Goal: Task Accomplishment & Management: Complete application form

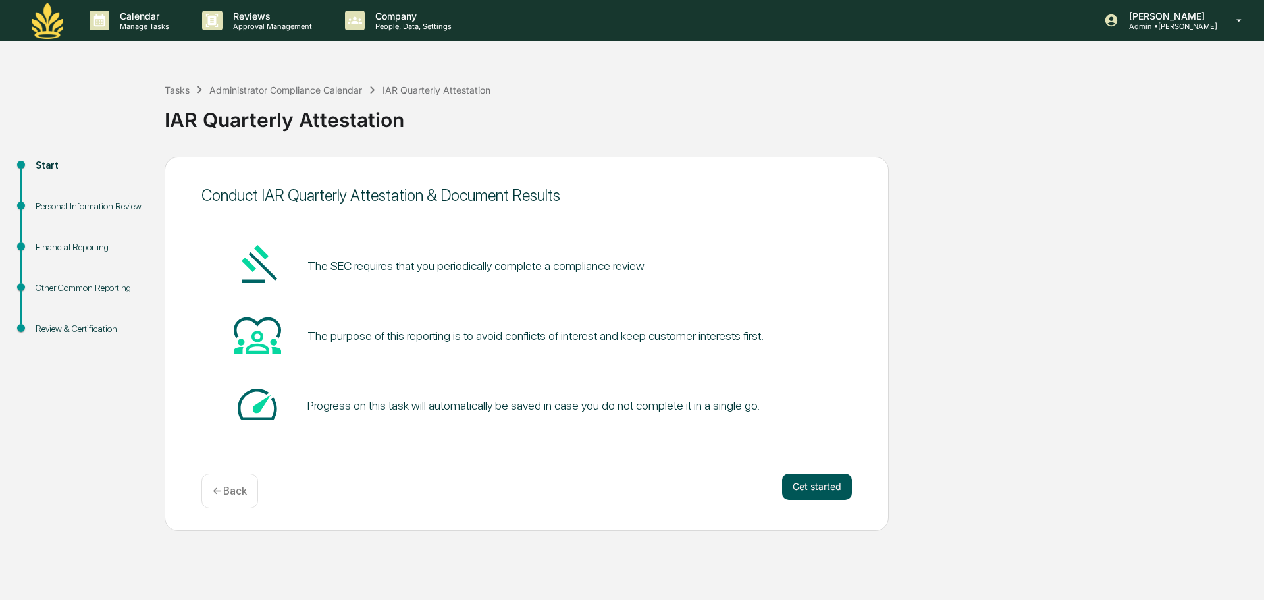
click at [818, 484] on button "Get started" at bounding box center [817, 486] width 70 height 26
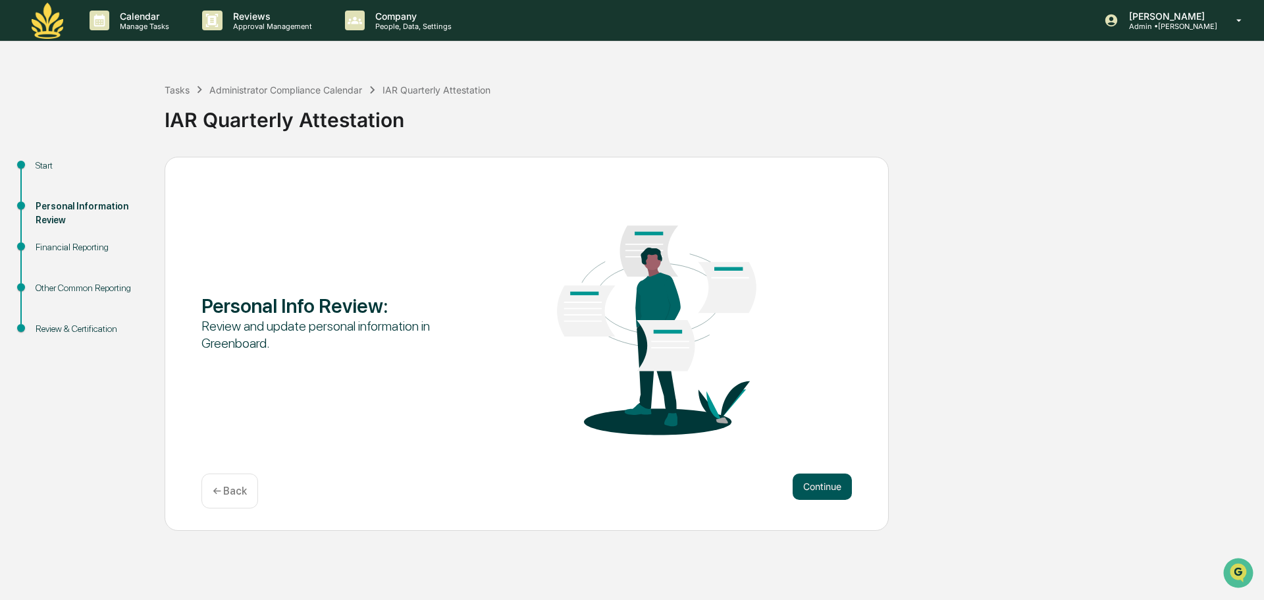
click at [825, 478] on button "Continue" at bounding box center [821, 486] width 59 height 26
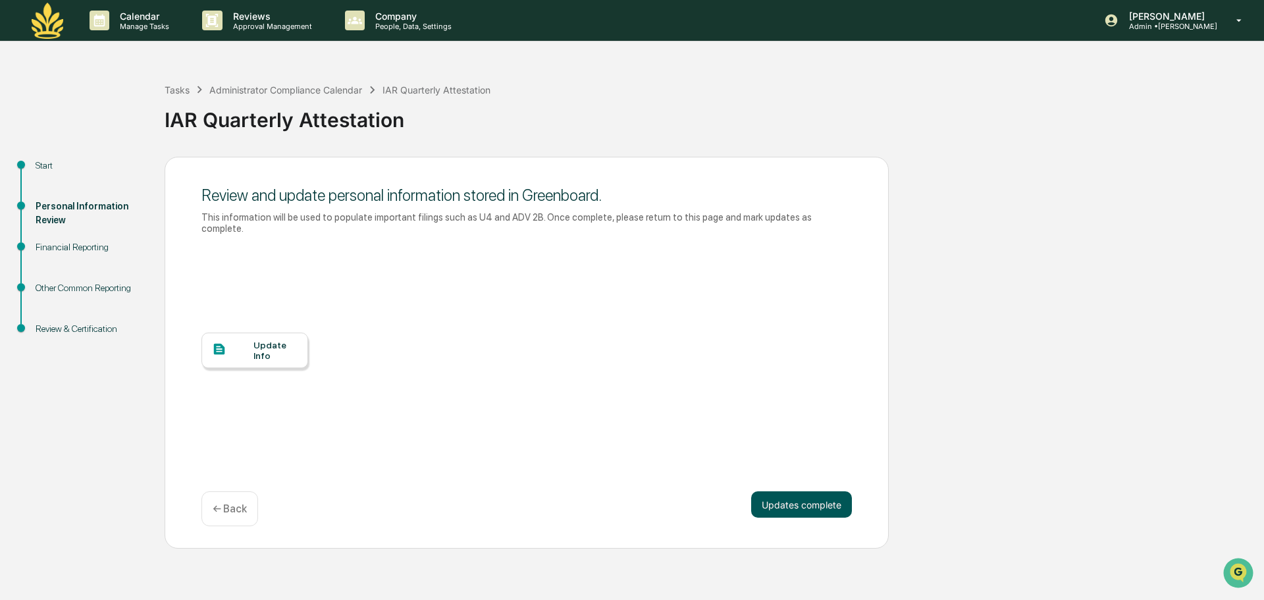
click at [830, 494] on button "Updates complete" at bounding box center [801, 504] width 101 height 26
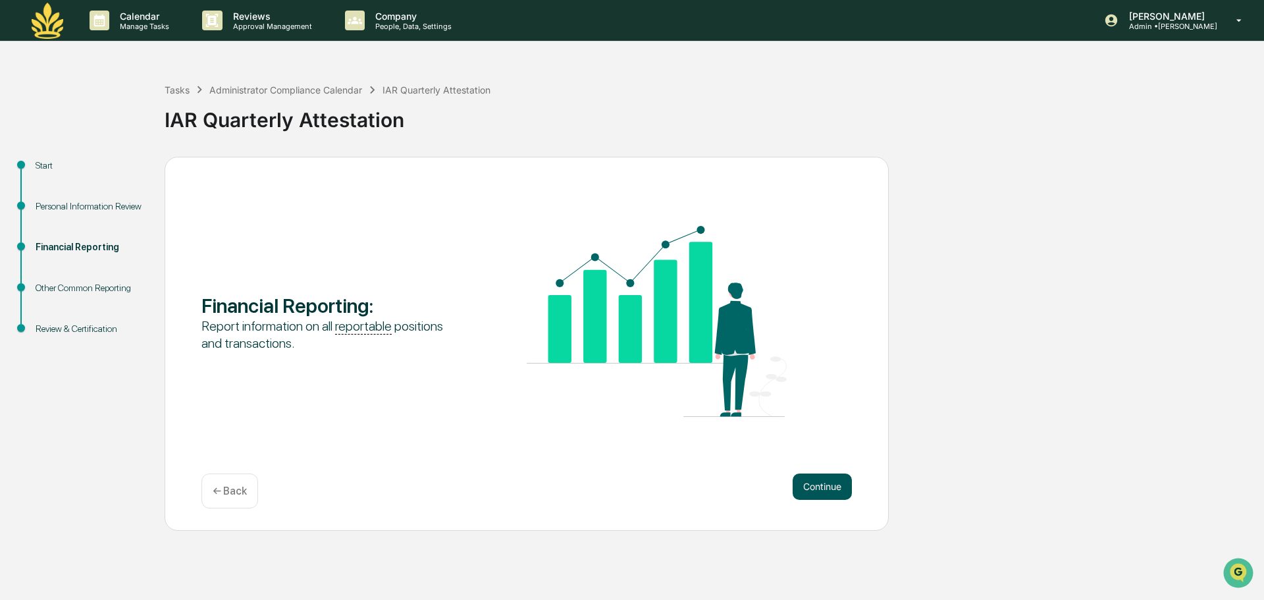
click at [823, 482] on button "Continue" at bounding box center [821, 486] width 59 height 26
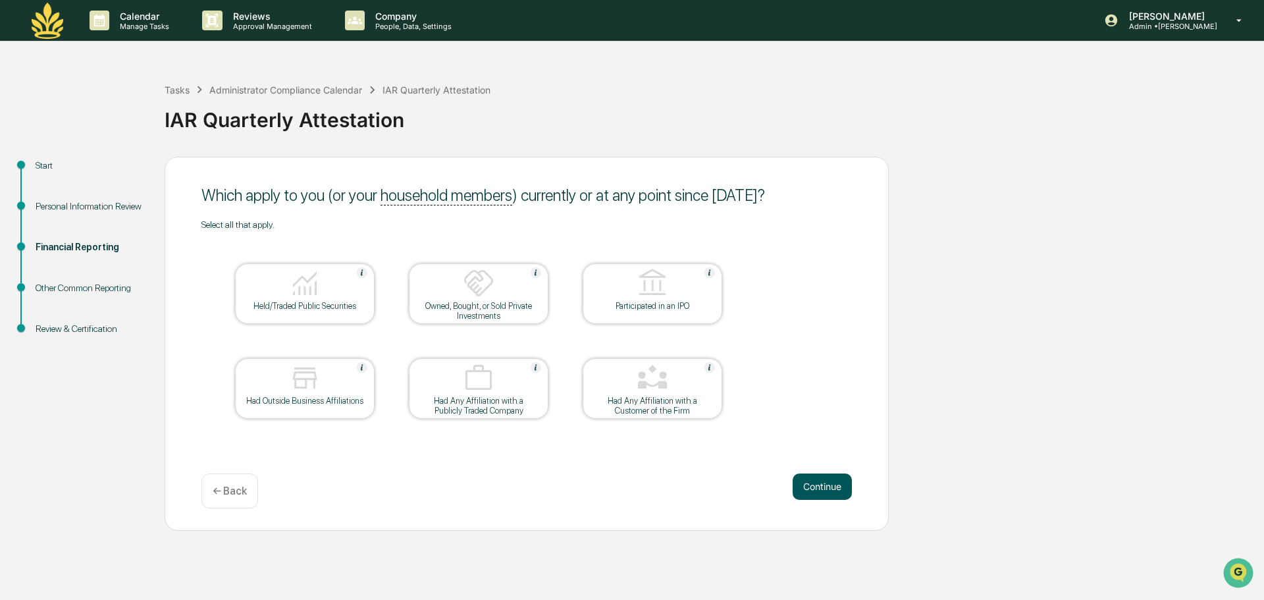
click at [830, 491] on button "Continue" at bounding box center [821, 486] width 59 height 26
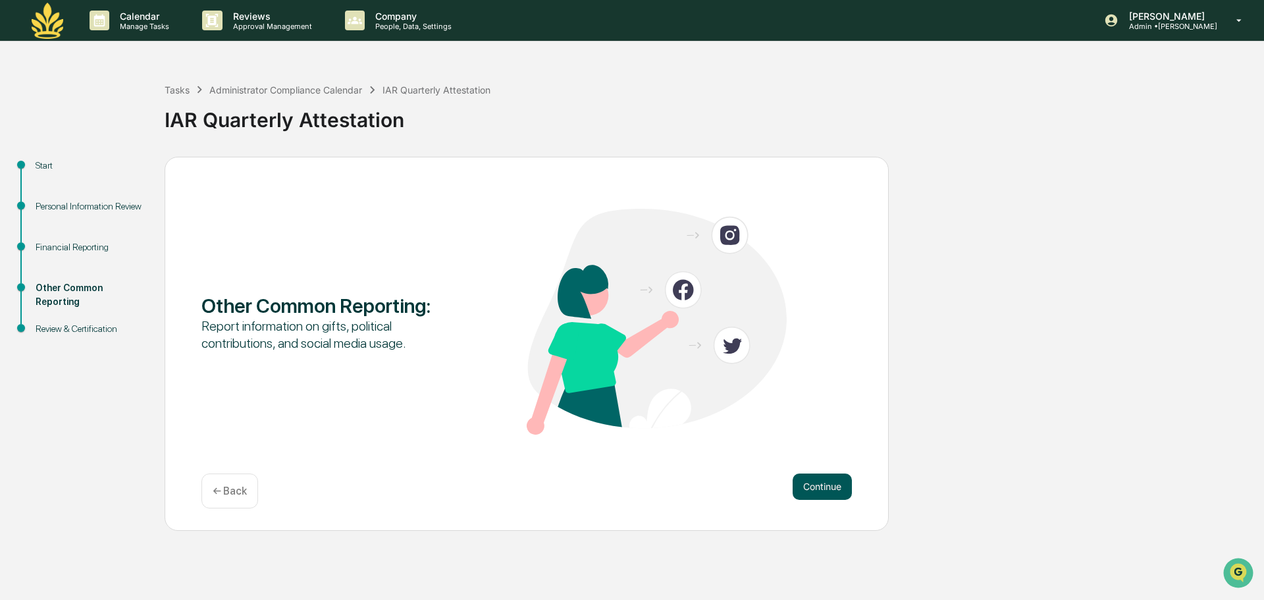
click at [835, 485] on button "Continue" at bounding box center [821, 486] width 59 height 26
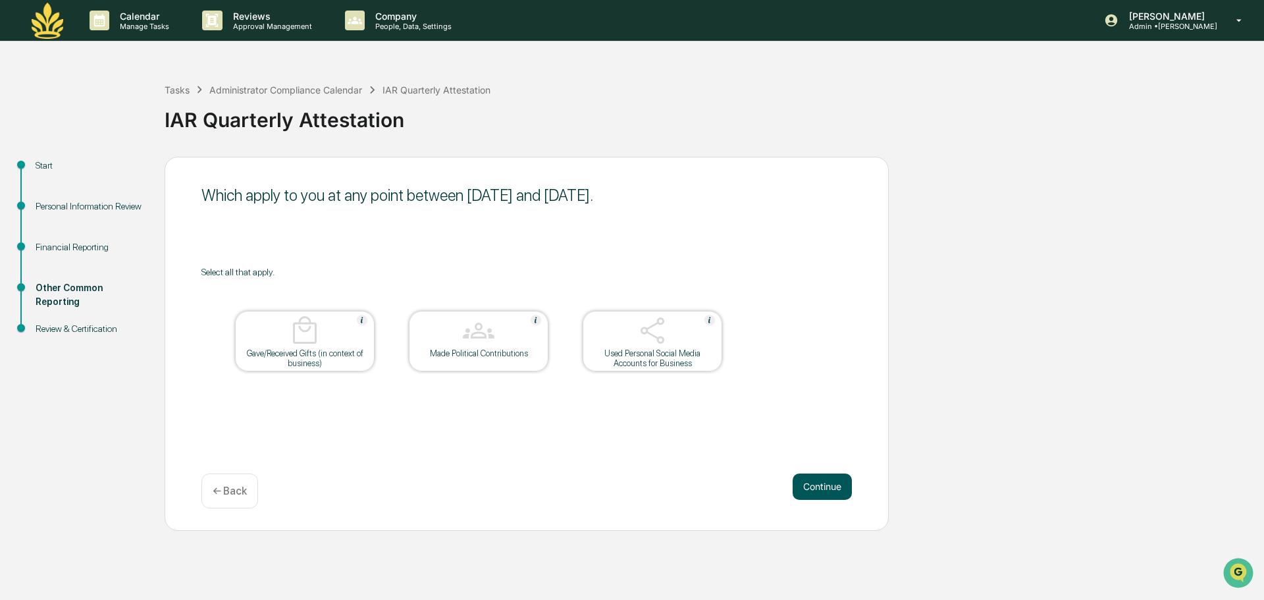
click at [838, 486] on button "Continue" at bounding box center [821, 486] width 59 height 26
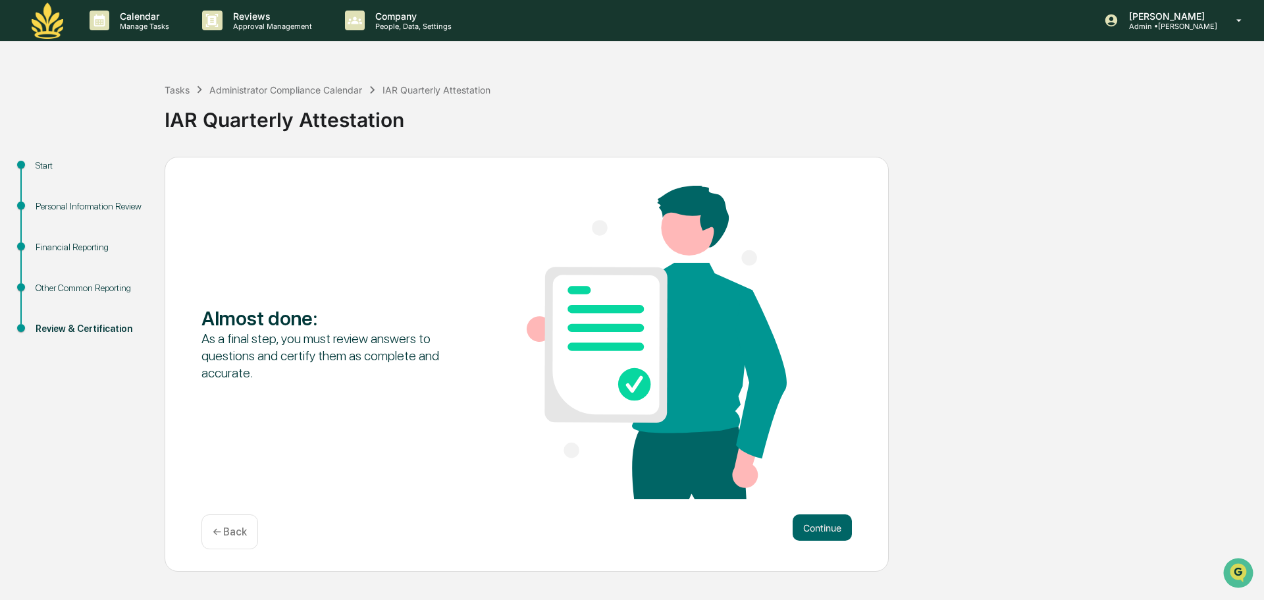
click at [831, 512] on div "Almost done : As a final step, you must review answers to questions and certify…" at bounding box center [527, 364] width 724 height 415
click at [825, 532] on button "Continue" at bounding box center [821, 527] width 59 height 26
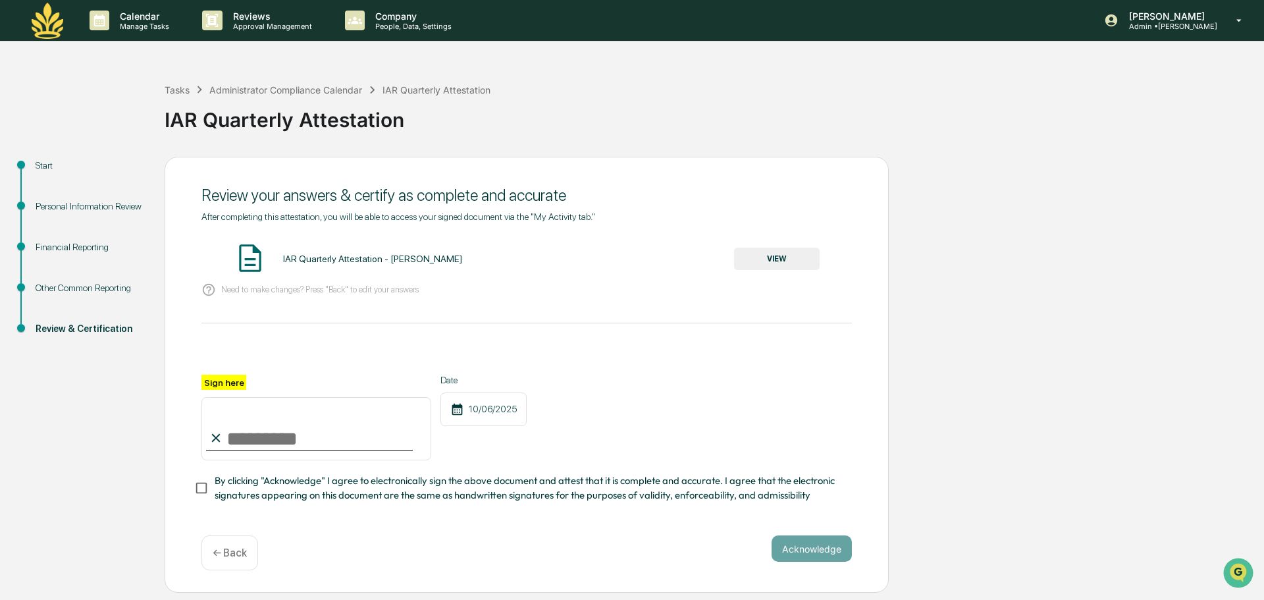
click at [309, 442] on input "Sign here" at bounding box center [316, 428] width 230 height 63
click at [744, 263] on button "VIEW" at bounding box center [777, 258] width 86 height 22
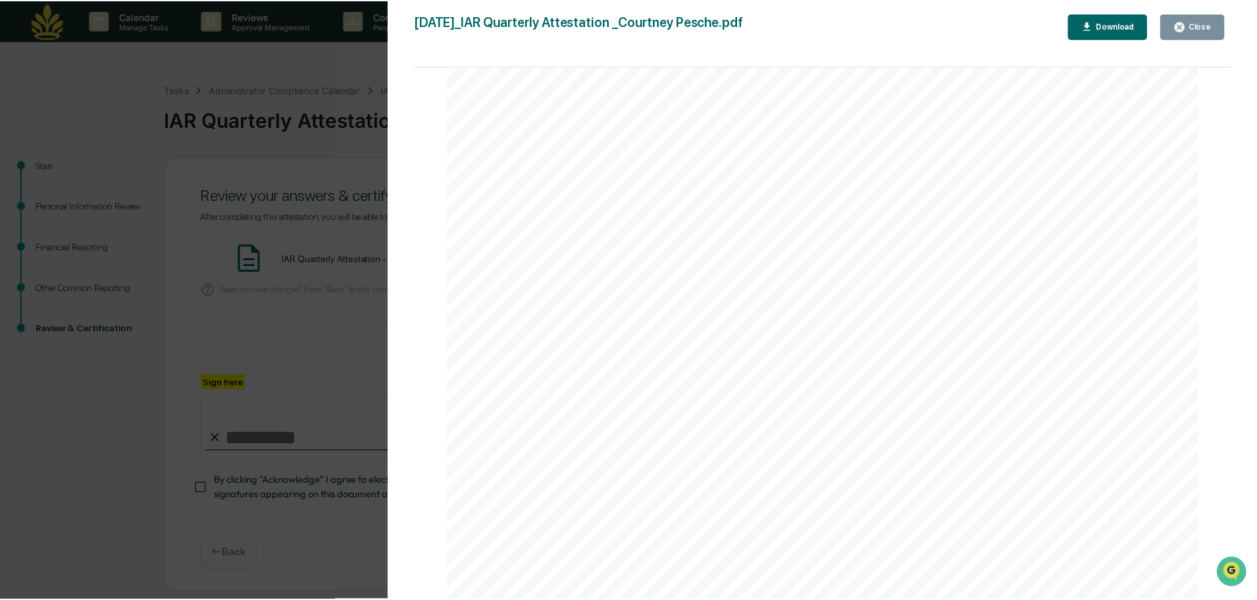
scroll to position [2789, 0]
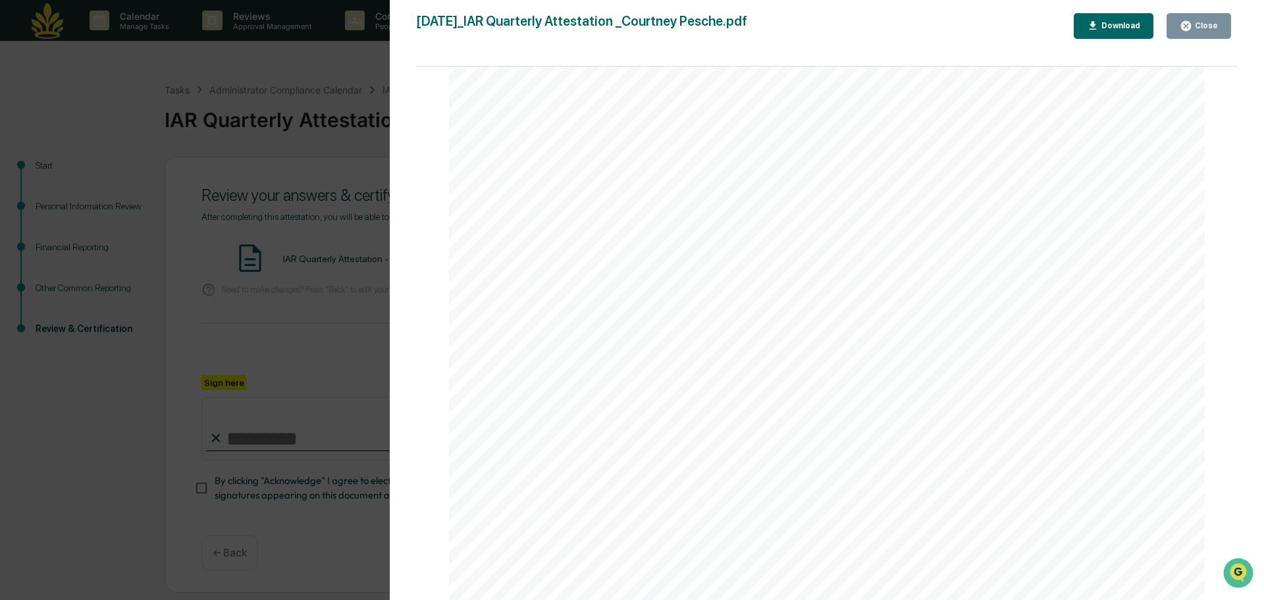
click at [278, 240] on div "Version History [DATE] 11:08 PM [PERSON_NAME] [DATE]_IAR Quarterly Attestation …" at bounding box center [632, 300] width 1264 height 600
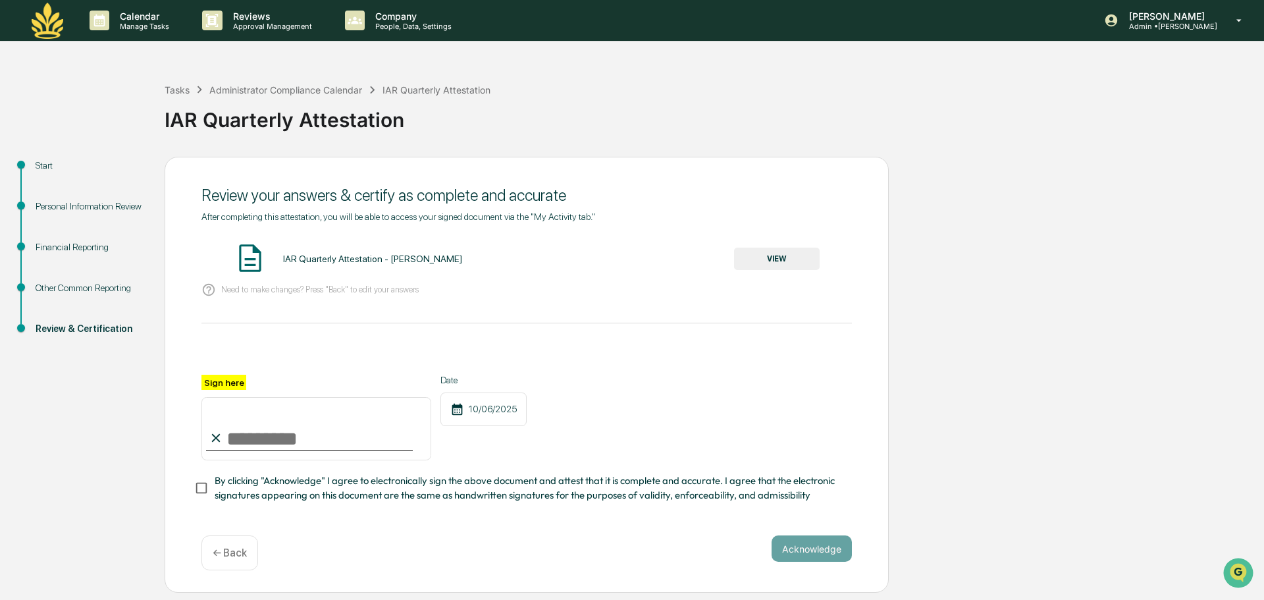
click at [328, 439] on input "Sign here" at bounding box center [316, 428] width 230 height 63
type input "**********"
click at [835, 550] on button "Acknowledge" at bounding box center [811, 548] width 80 height 26
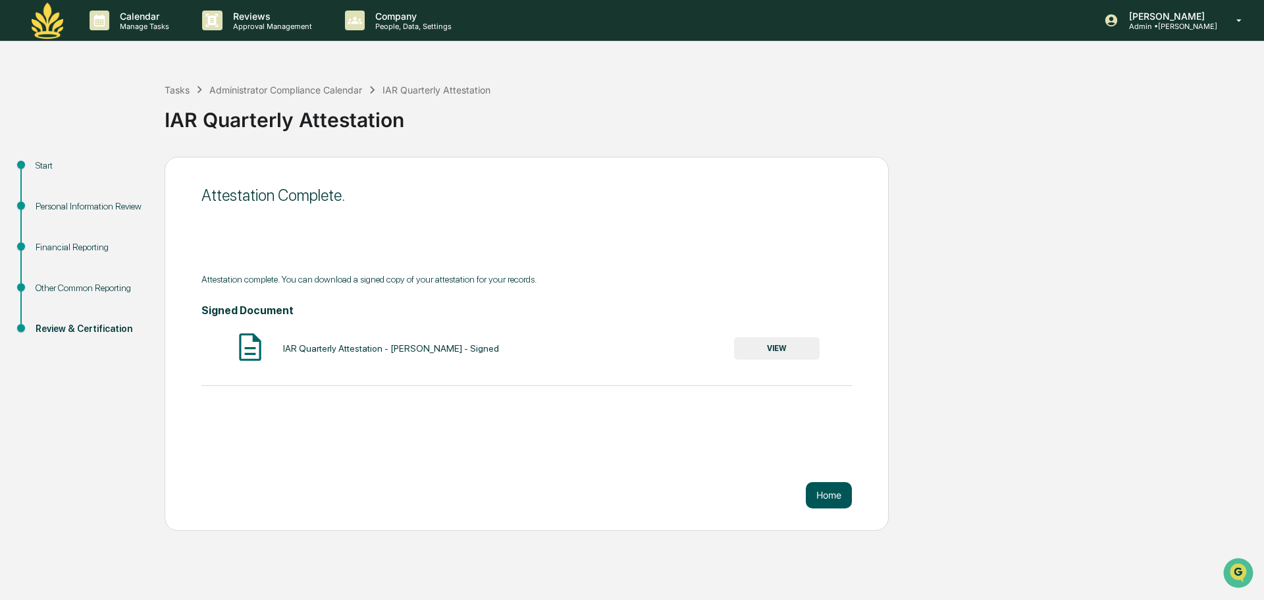
click at [841, 499] on button "Home" at bounding box center [829, 495] width 46 height 26
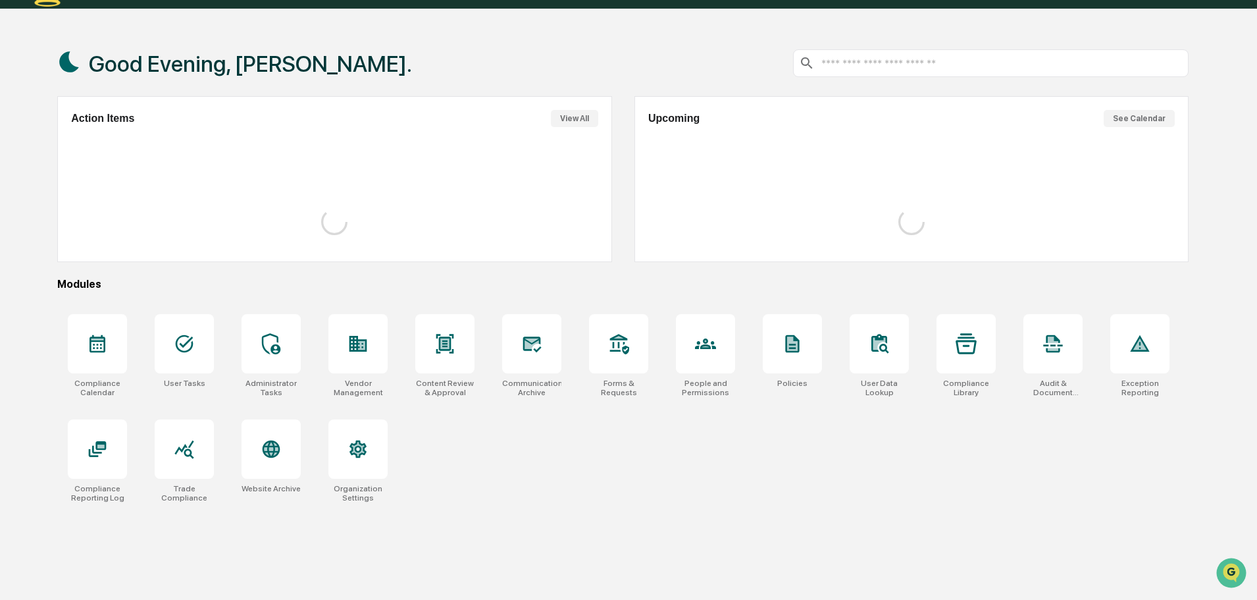
scroll to position [63, 0]
